Goal: Task Accomplishment & Management: Use online tool/utility

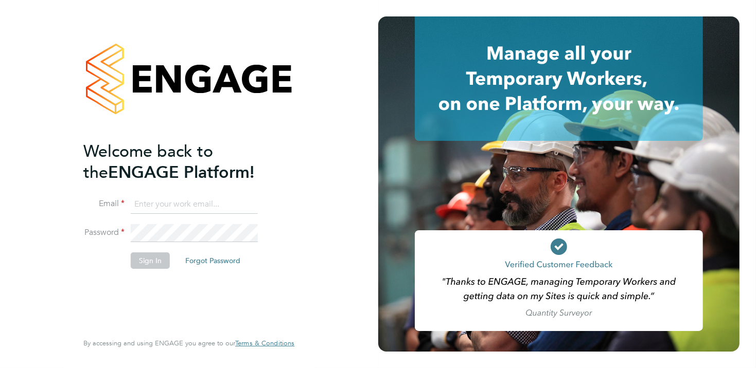
type input "[EMAIL_ADDRESS][DOMAIN_NAME]"
click at [135, 259] on button "Sign In" at bounding box center [150, 261] width 39 height 16
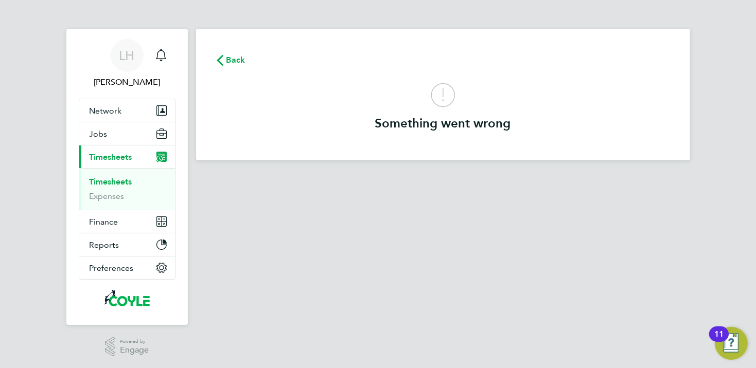
click at [118, 182] on link "Timesheets" at bounding box center [111, 182] width 43 height 10
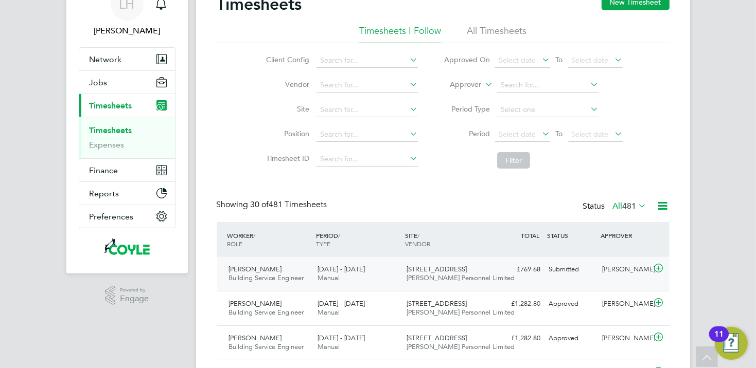
click at [281, 276] on span "Building Service Engineer" at bounding box center [266, 278] width 75 height 9
